Goal: Navigation & Orientation: Find specific page/section

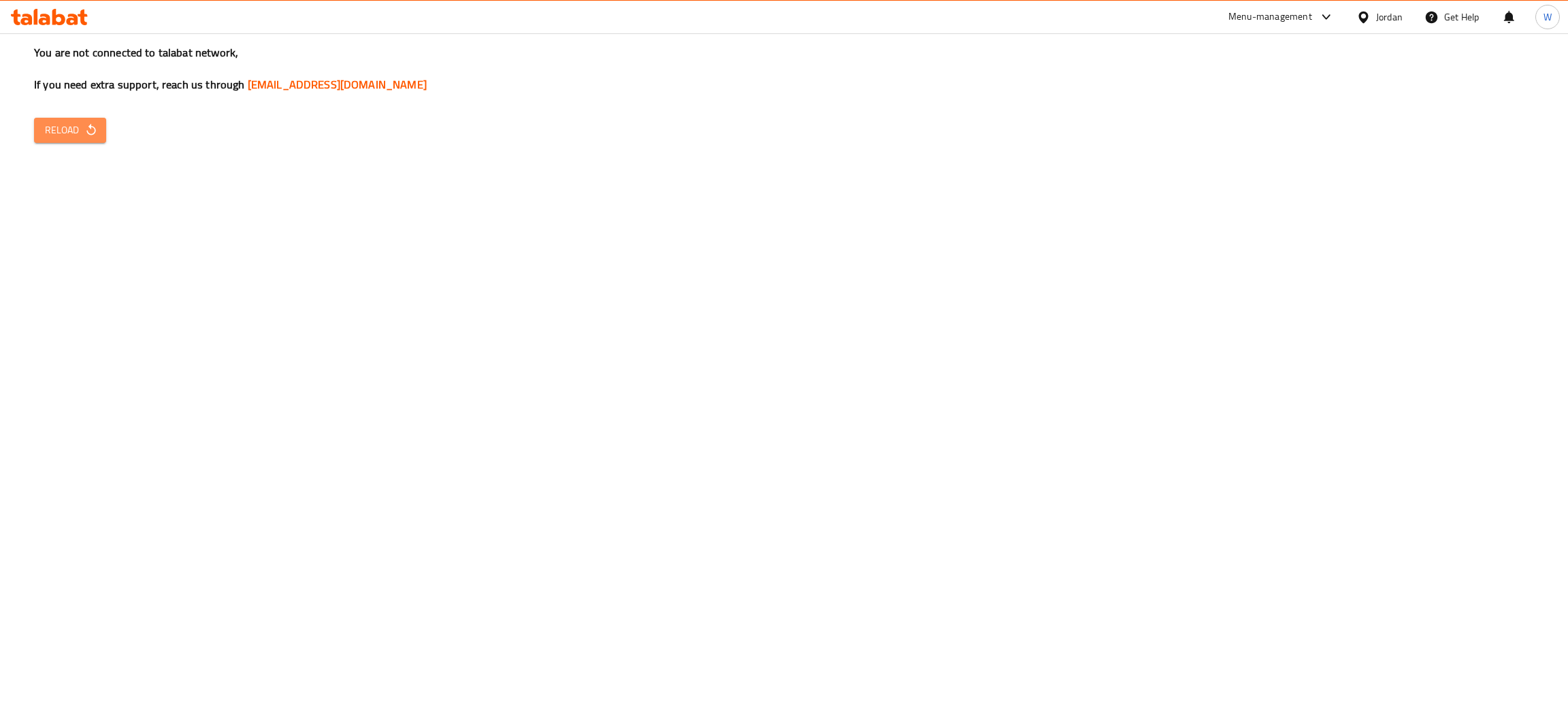
click at [59, 138] on span "Reload" at bounding box center [70, 131] width 50 height 17
click at [890, 219] on div "You are not connected to talabat network, If you need extra support, reach us t…" at bounding box center [784, 354] width 1568 height 709
click at [56, 130] on span "Reload" at bounding box center [70, 131] width 50 height 17
click at [67, 128] on span "Reload" at bounding box center [70, 131] width 50 height 17
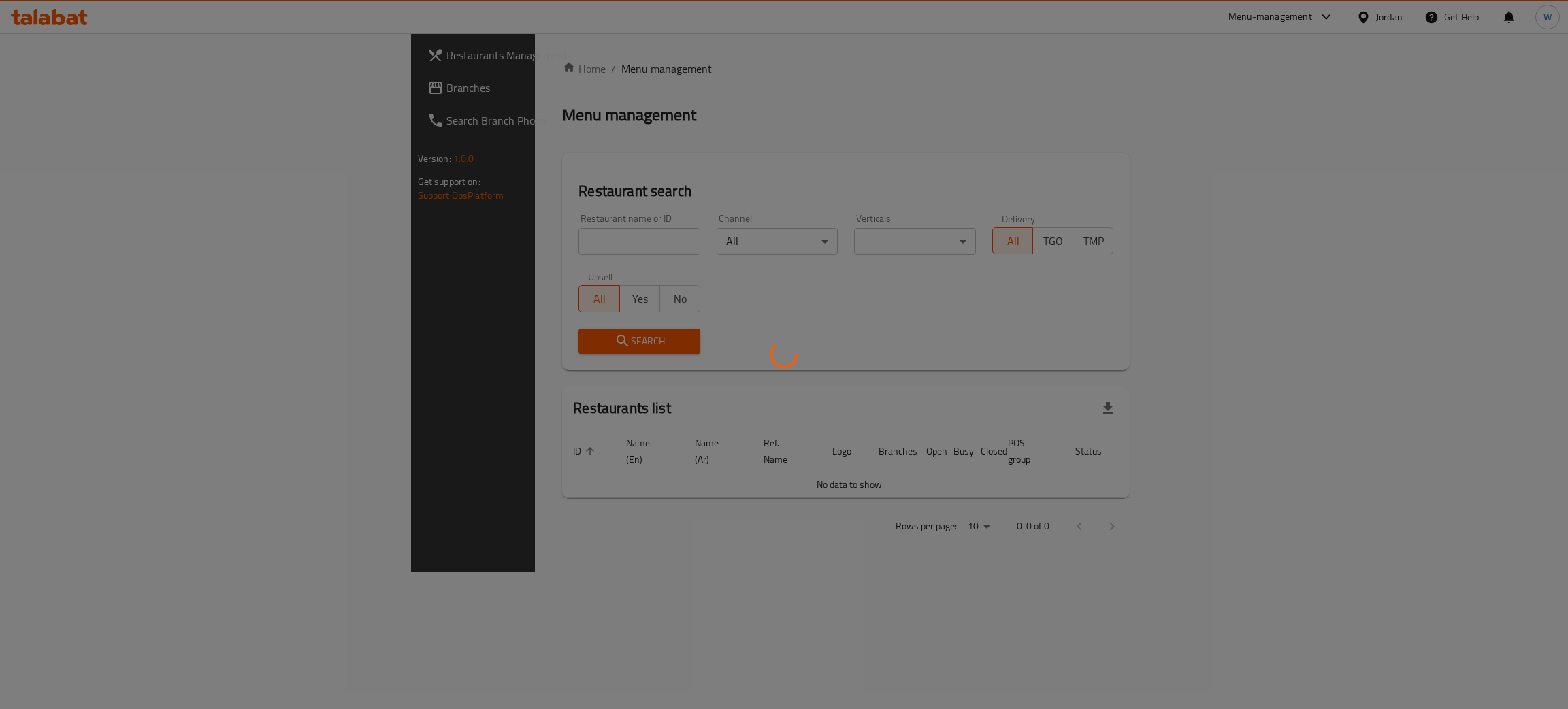
click at [1323, 11] on div at bounding box center [784, 354] width 1568 height 709
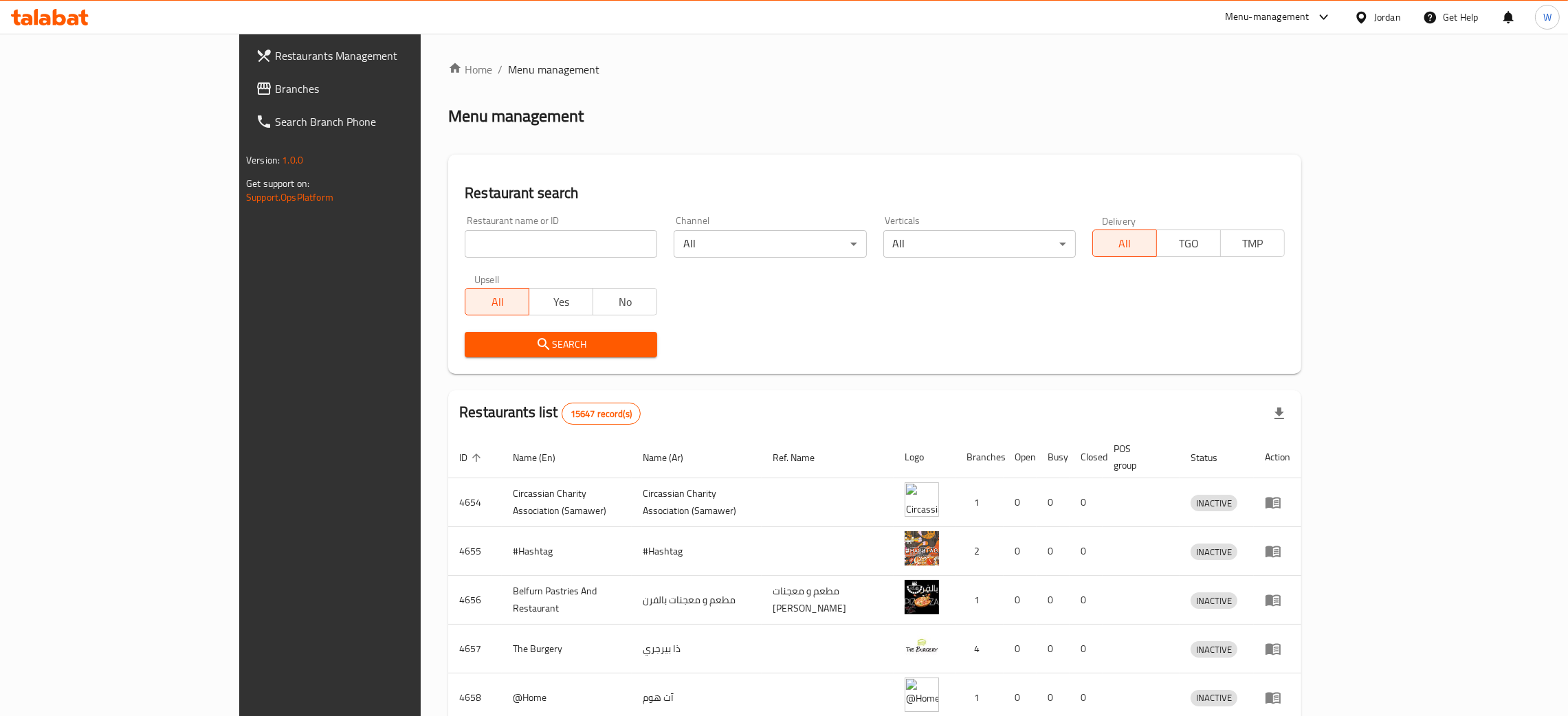
click at [275, 56] on span "Restaurants Management" at bounding box center [382, 55] width 215 height 16
